Goal: Transaction & Acquisition: Subscribe to service/newsletter

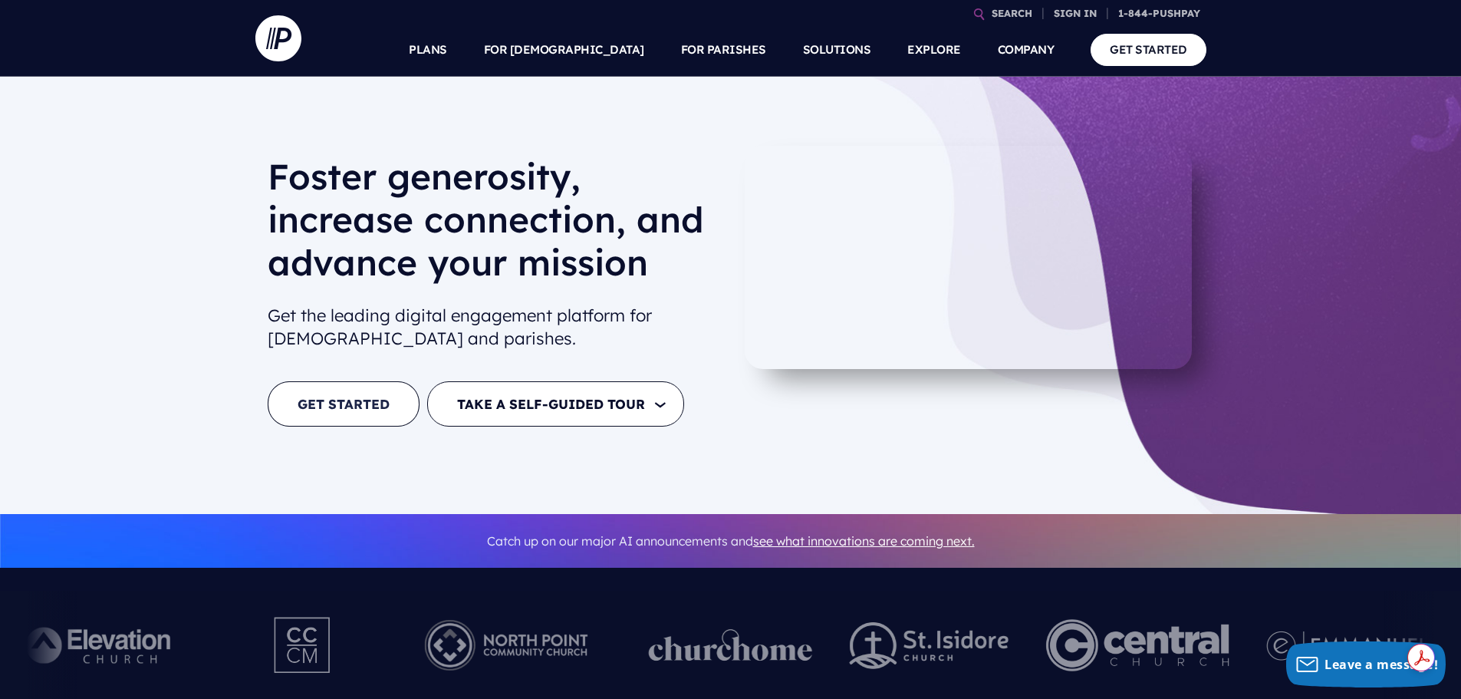
click at [328, 406] on link "GET STARTED" at bounding box center [344, 403] width 152 height 45
